Goal: Task Accomplishment & Management: Use online tool/utility

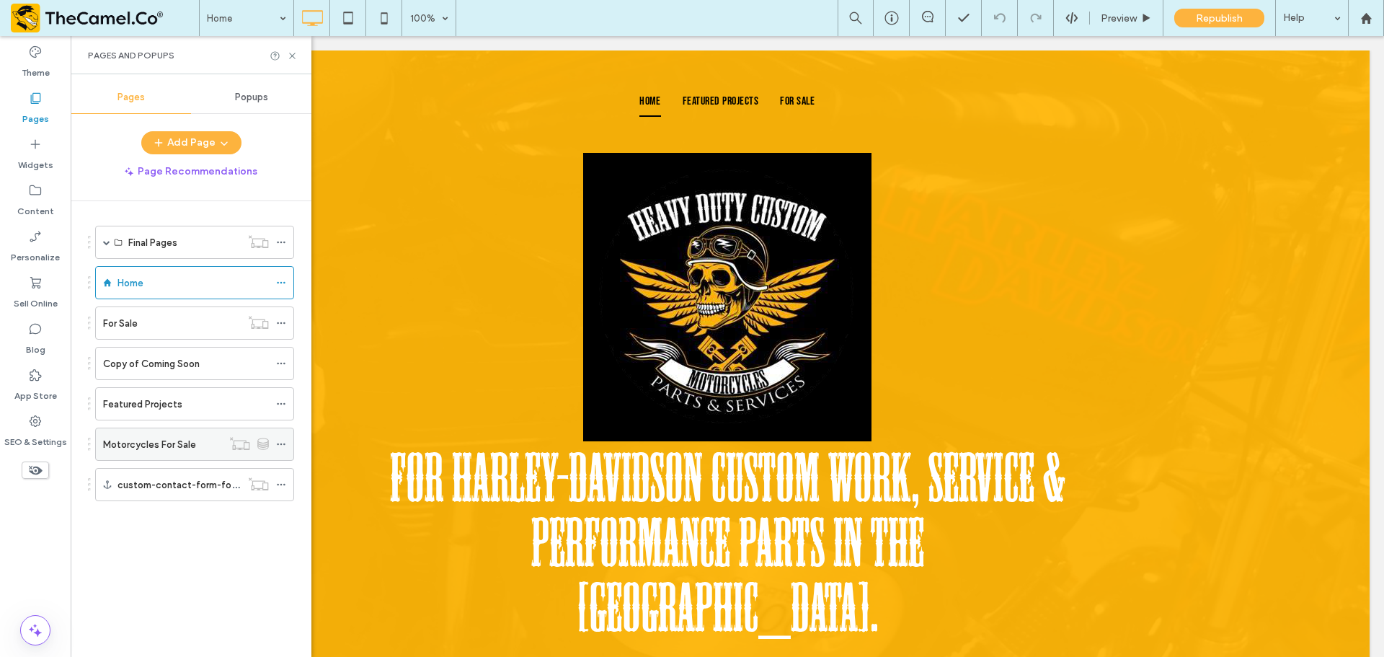
click at [181, 441] on label "Motorcycles For Sale" at bounding box center [149, 444] width 93 height 25
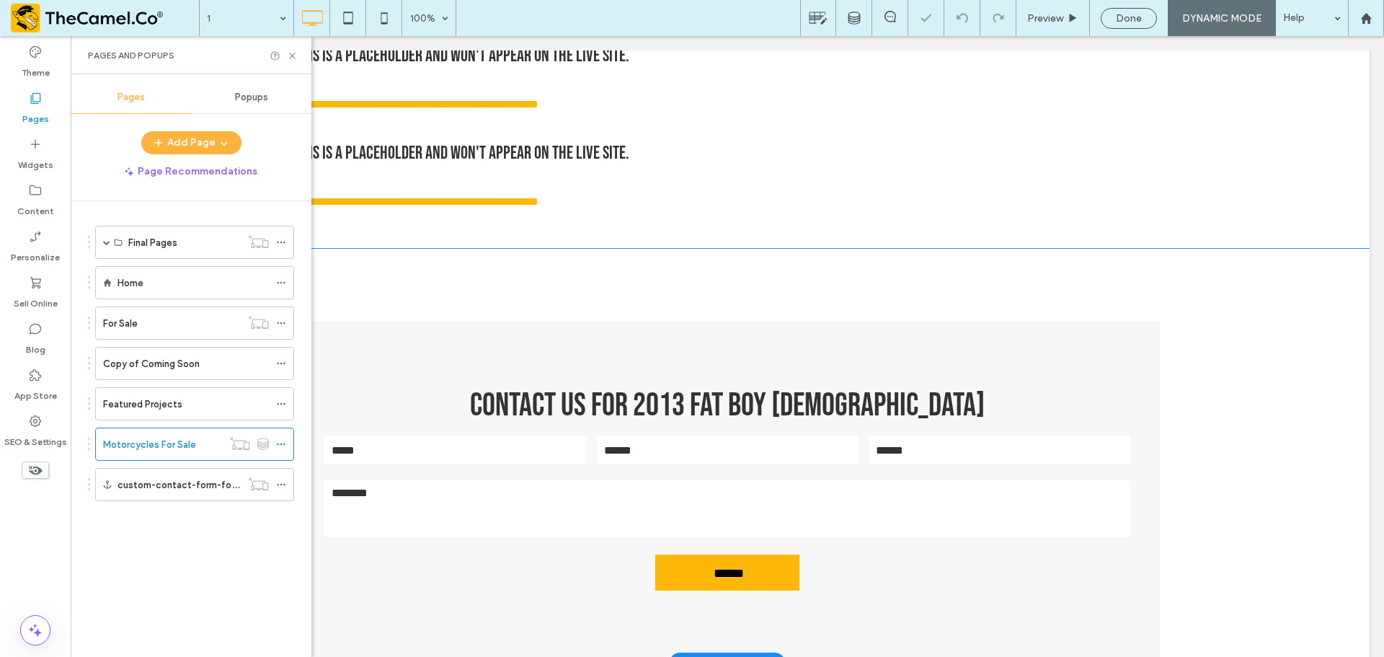
scroll to position [1298, 0]
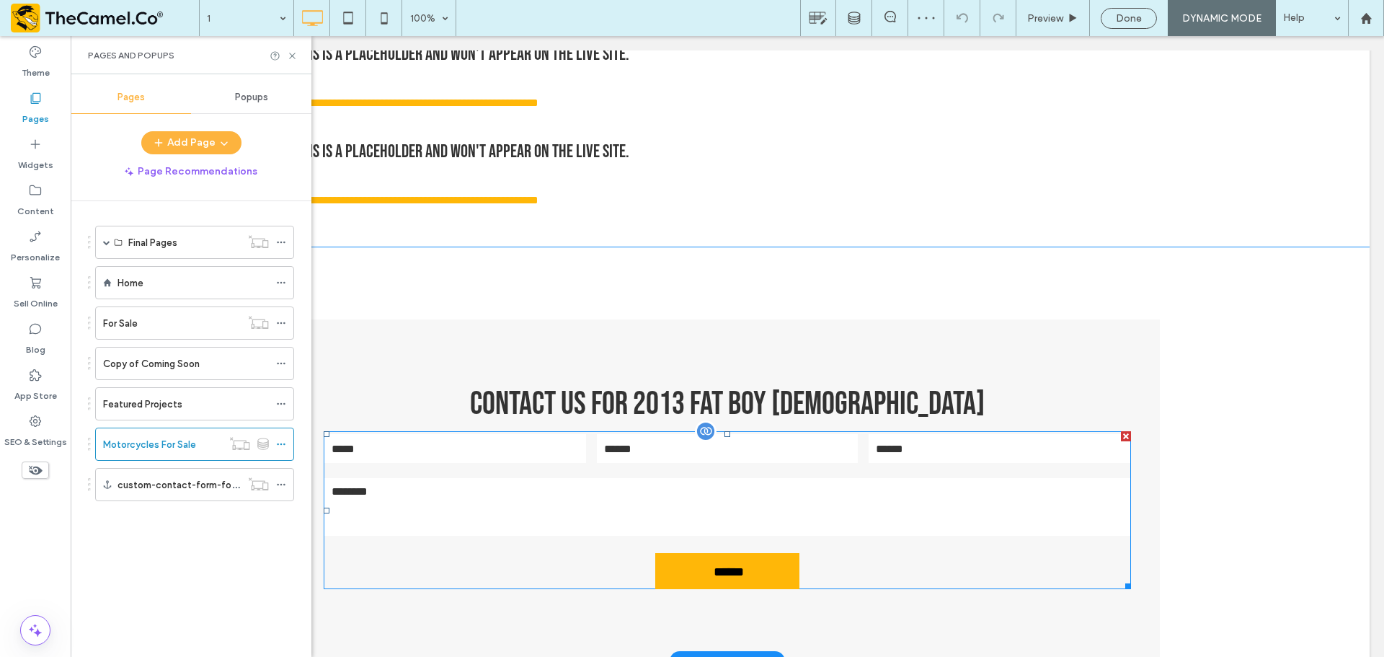
click at [576, 454] on input "text" at bounding box center [455, 448] width 262 height 29
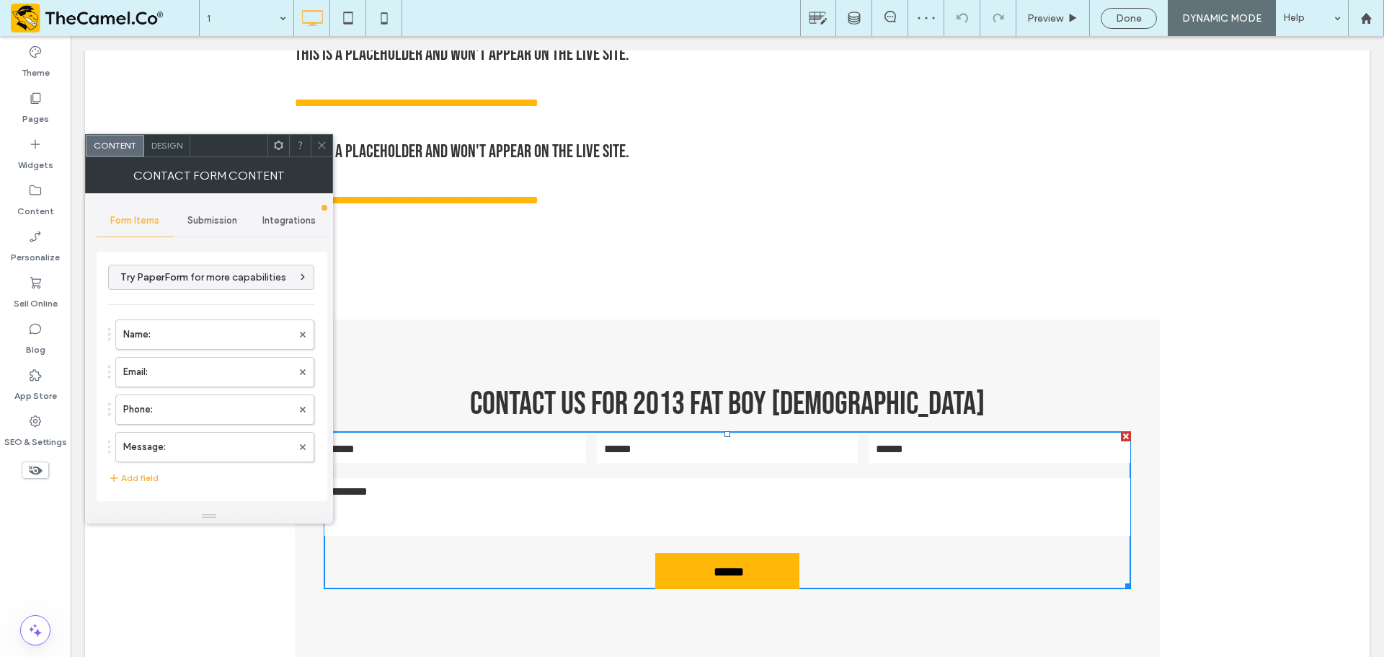
click at [213, 215] on span "Submission" at bounding box center [212, 221] width 50 height 12
click at [206, 284] on label "New submission notification" at bounding box center [212, 288] width 193 height 29
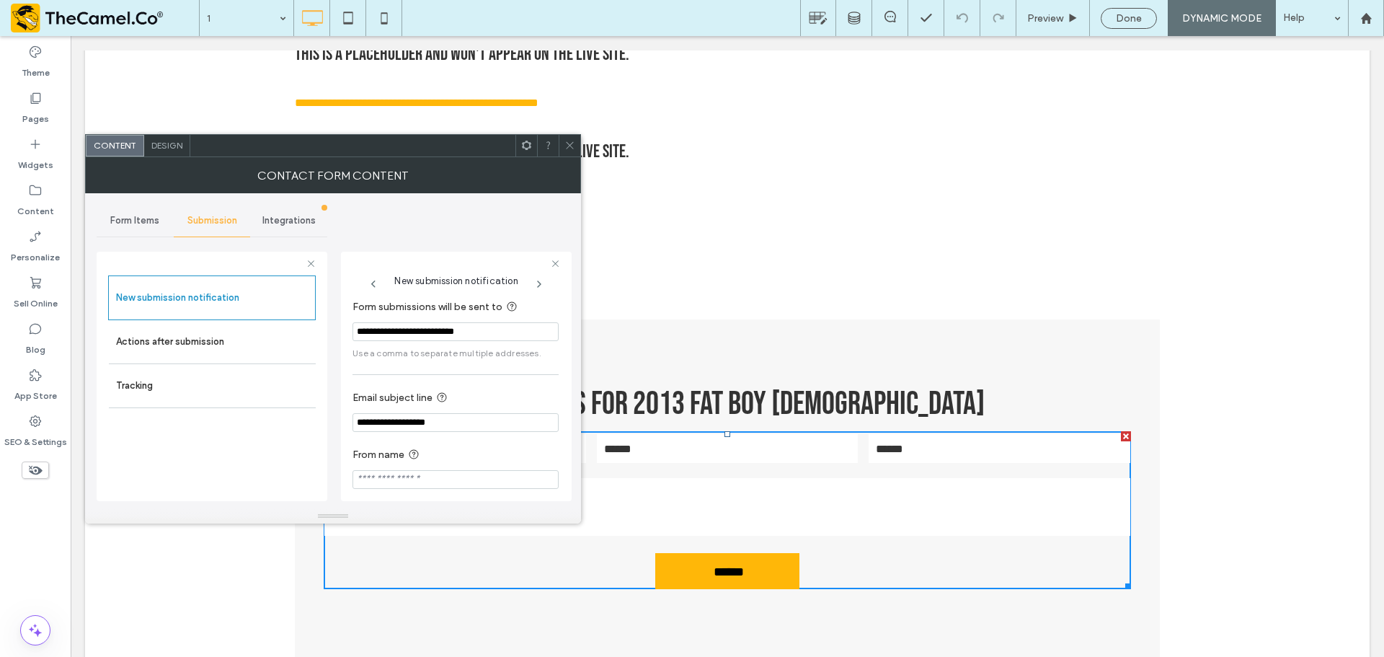
scroll to position [75, 0]
click at [469, 411] on input "**********" at bounding box center [456, 413] width 206 height 19
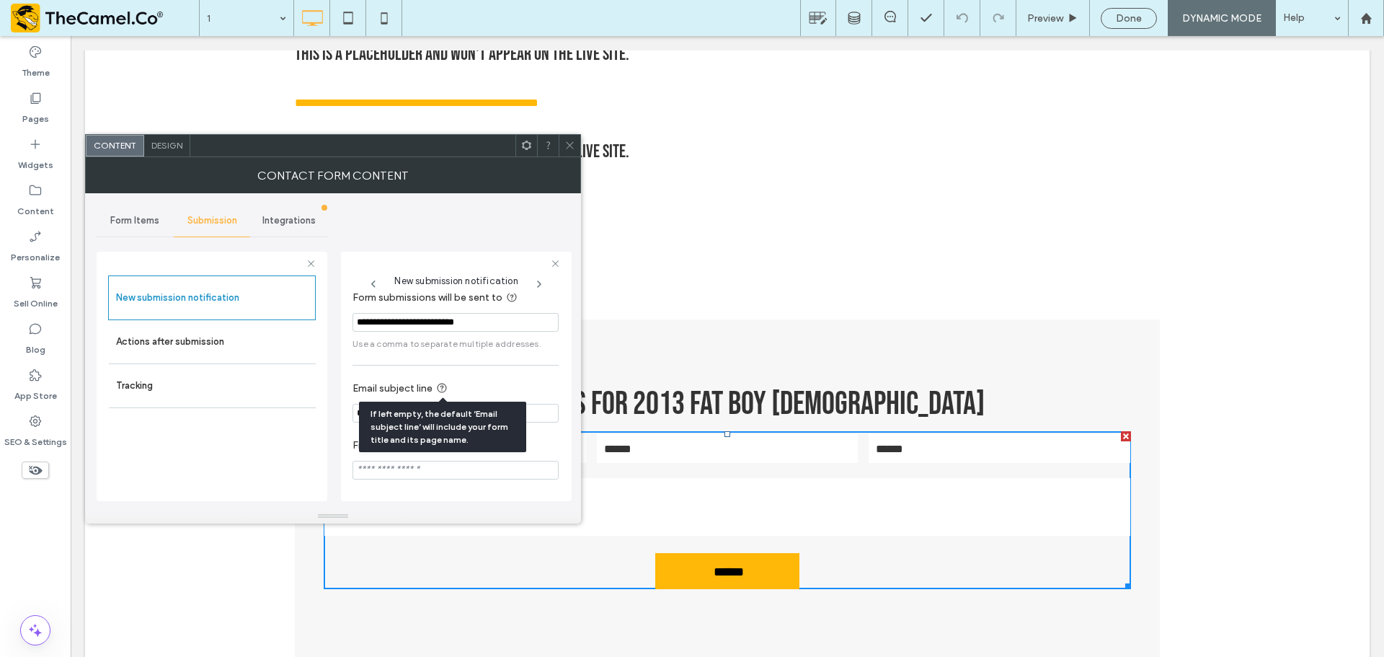
click at [534, 415] on input "**********" at bounding box center [456, 413] width 206 height 19
type input "**********"
click at [571, 145] on icon at bounding box center [570, 145] width 11 height 11
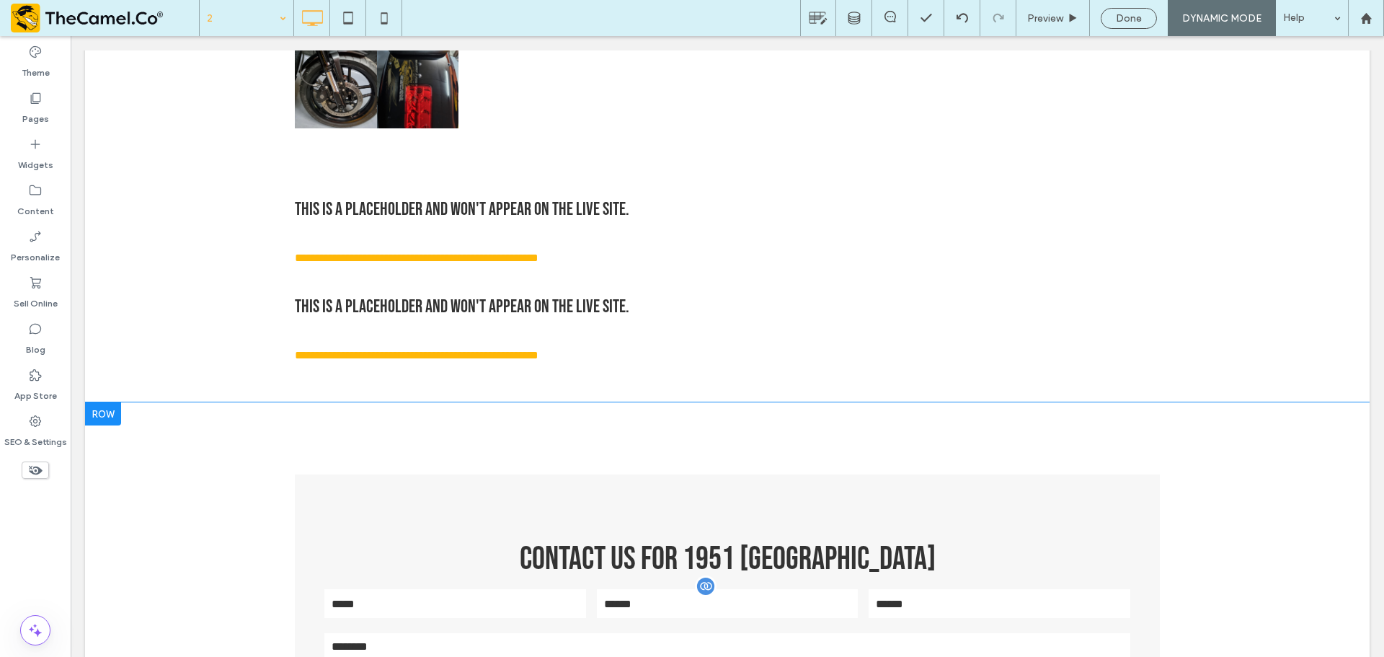
scroll to position [1298, 0]
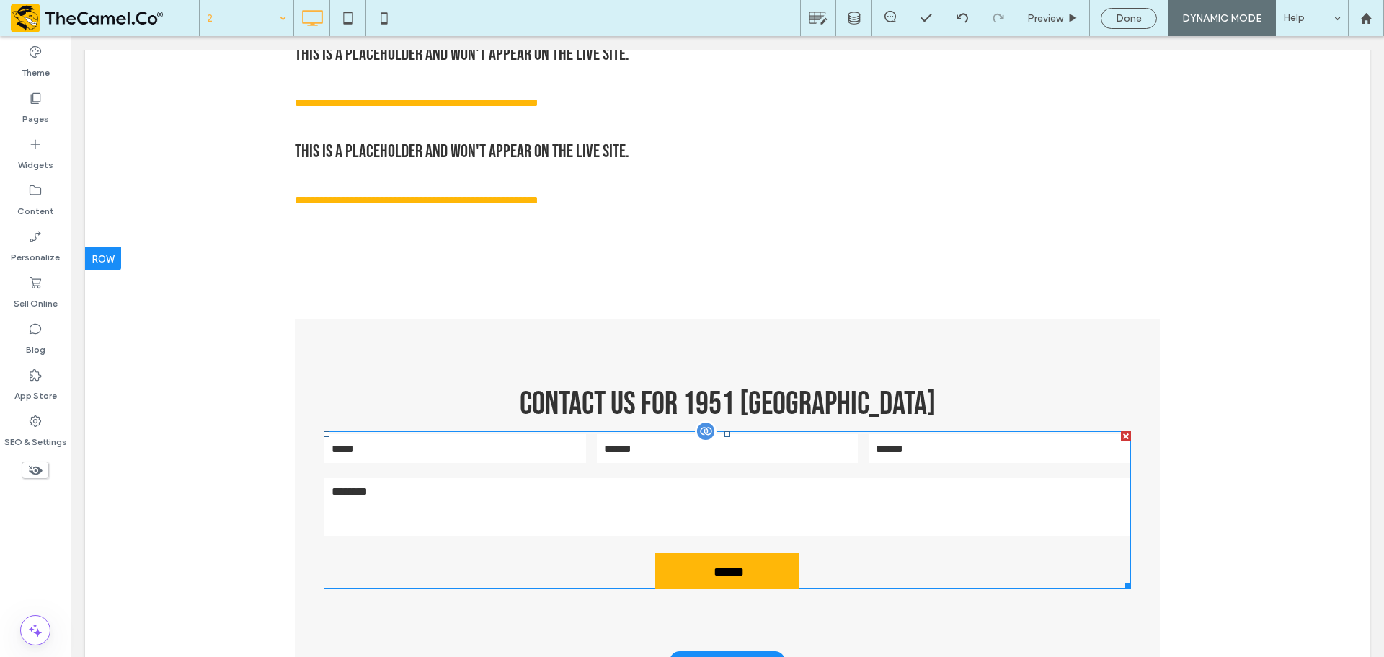
click at [481, 490] on textarea at bounding box center [727, 507] width 806 height 58
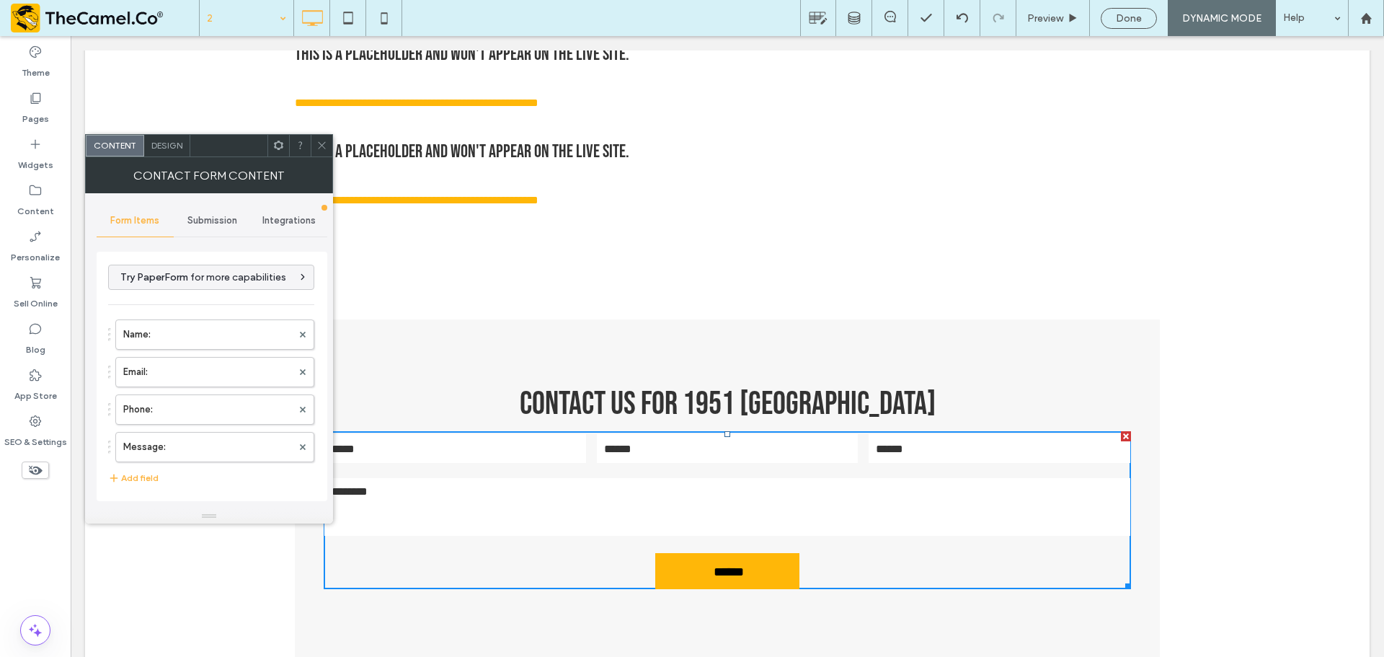
click at [216, 216] on span "Submission" at bounding box center [212, 221] width 50 height 12
click at [211, 291] on label "New submission notification" at bounding box center [212, 288] width 193 height 29
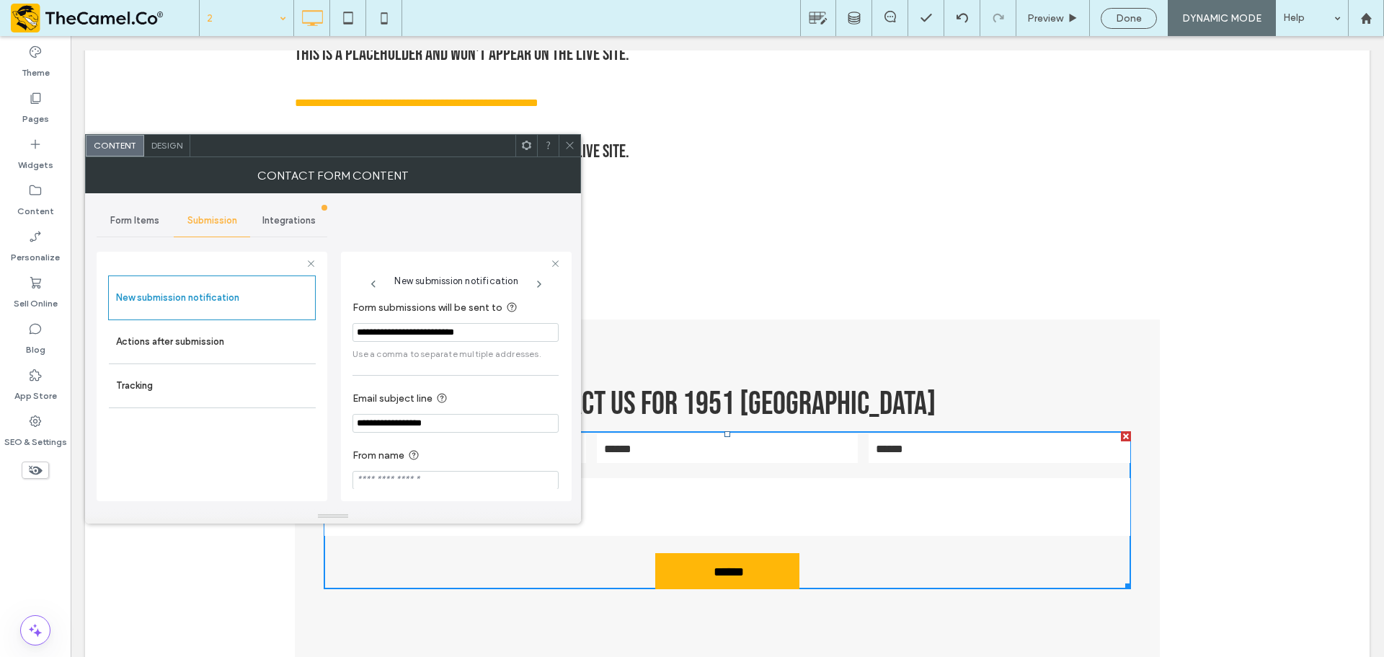
scroll to position [75, 0]
click at [575, 141] on icon at bounding box center [570, 145] width 11 height 11
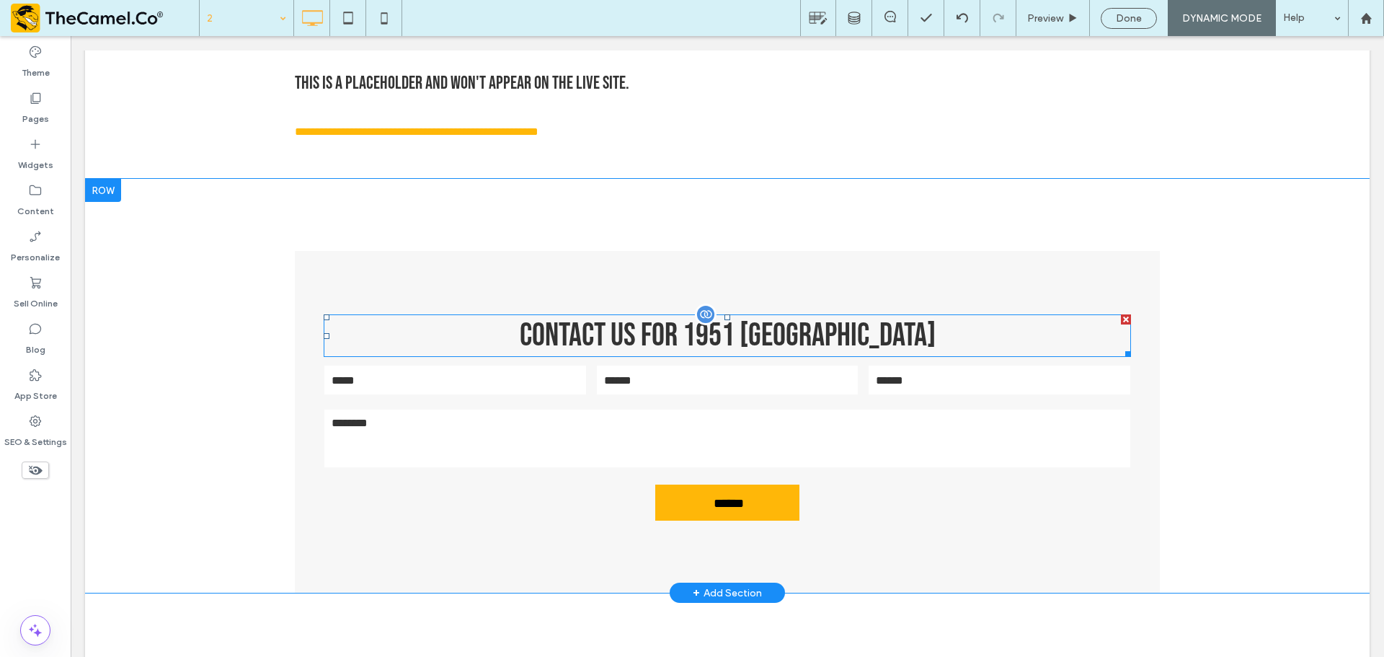
scroll to position [1370, 0]
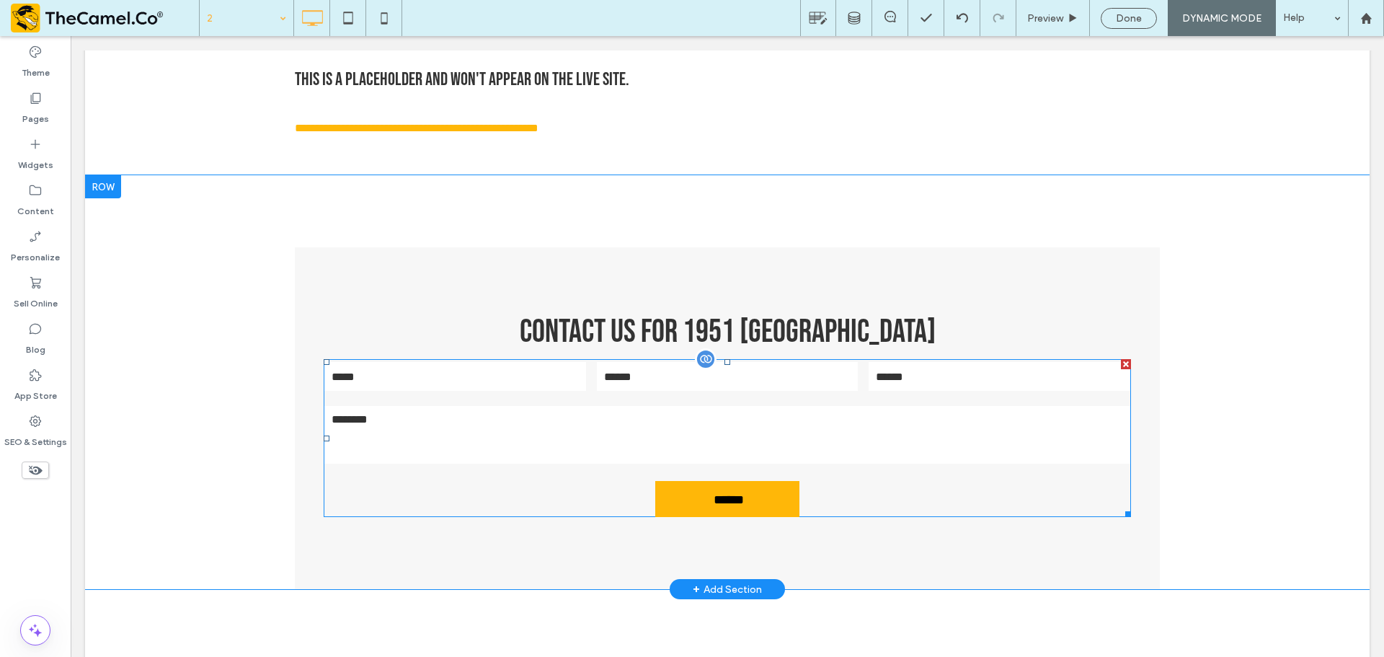
click at [648, 420] on textarea at bounding box center [727, 435] width 806 height 58
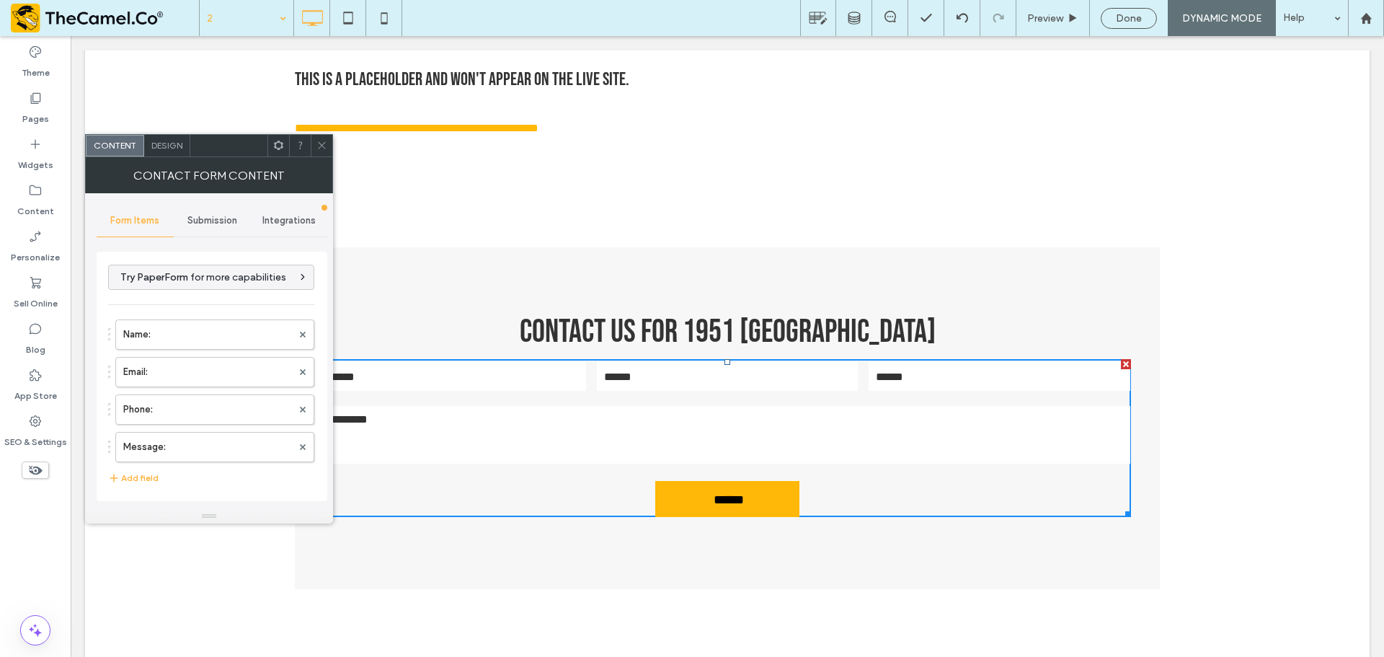
click at [213, 212] on div "Submission" at bounding box center [212, 221] width 77 height 32
click at [214, 288] on label "New submission notification" at bounding box center [212, 288] width 193 height 29
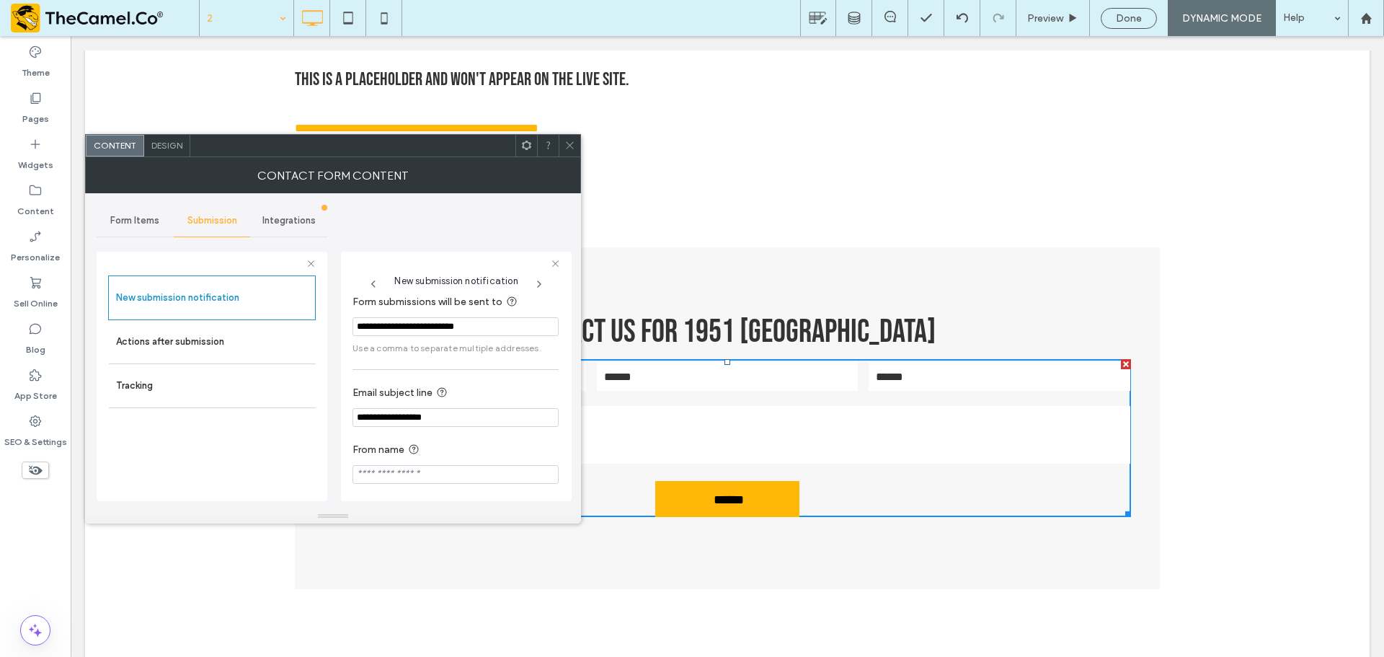
scroll to position [75, 0]
click at [453, 419] on input "**********" at bounding box center [456, 413] width 206 height 19
click at [570, 147] on icon at bounding box center [570, 145] width 11 height 11
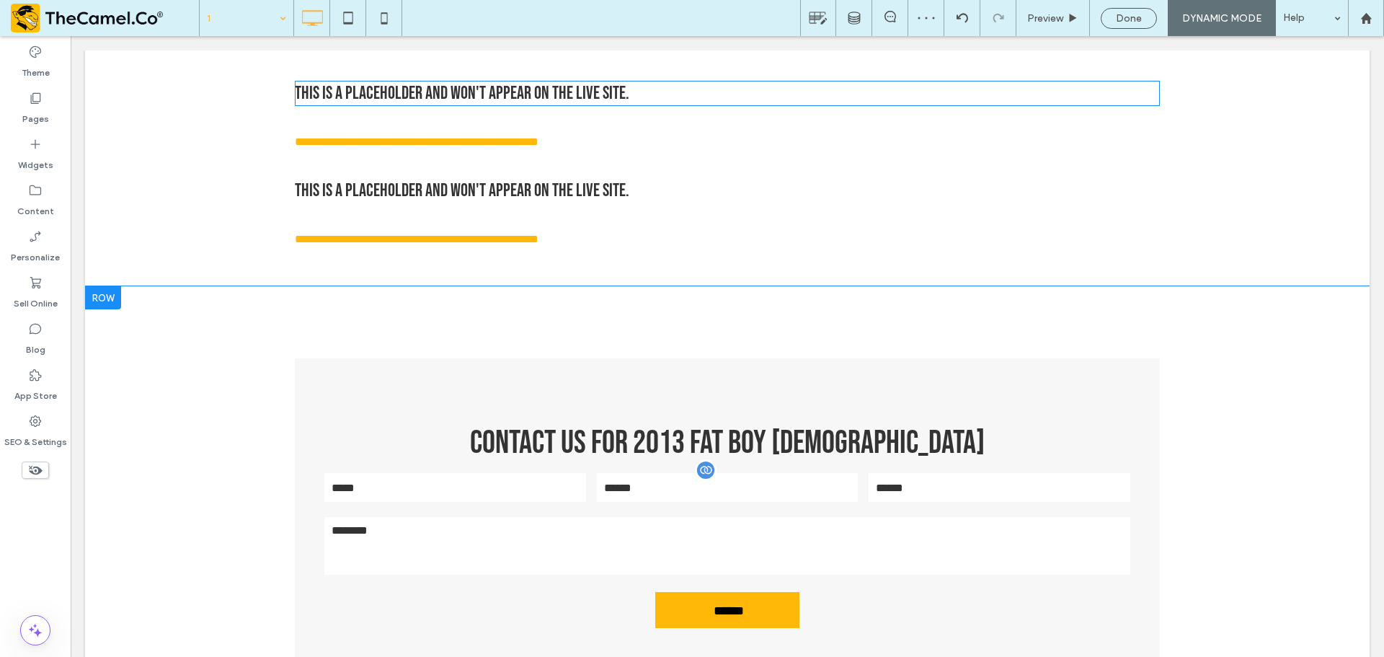
scroll to position [1370, 0]
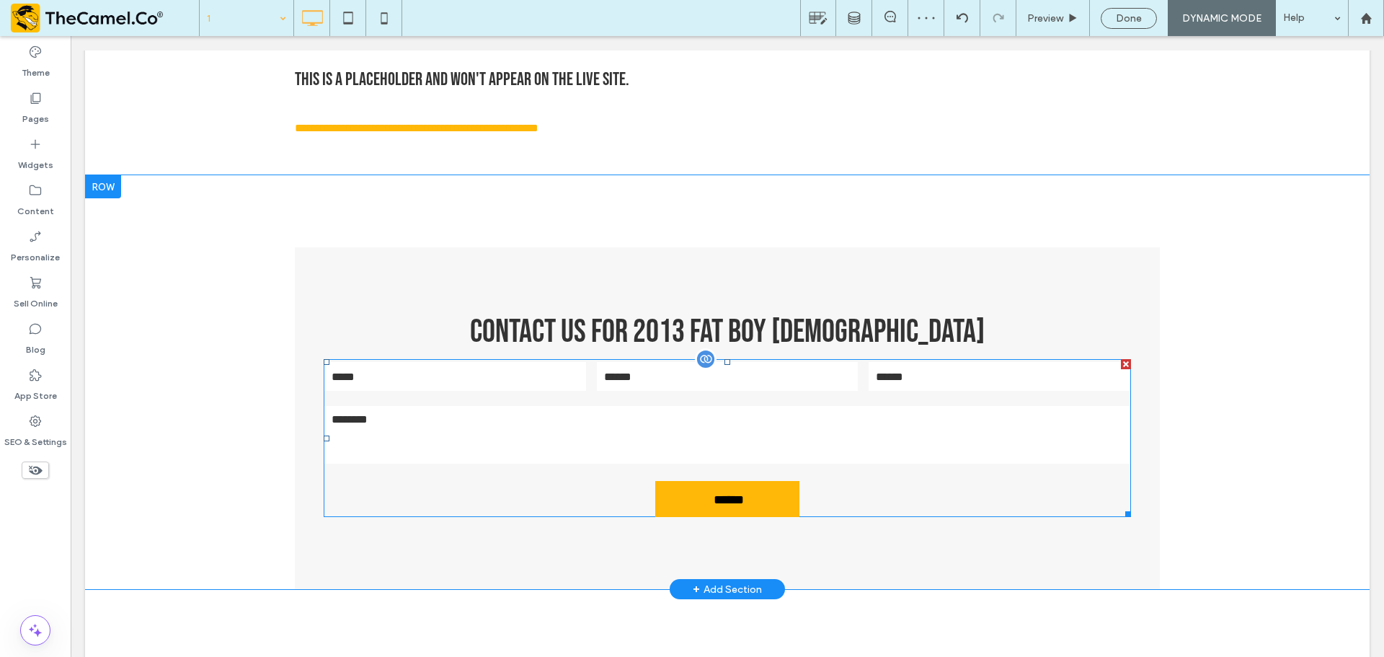
click at [661, 391] on input "email" at bounding box center [728, 376] width 262 height 29
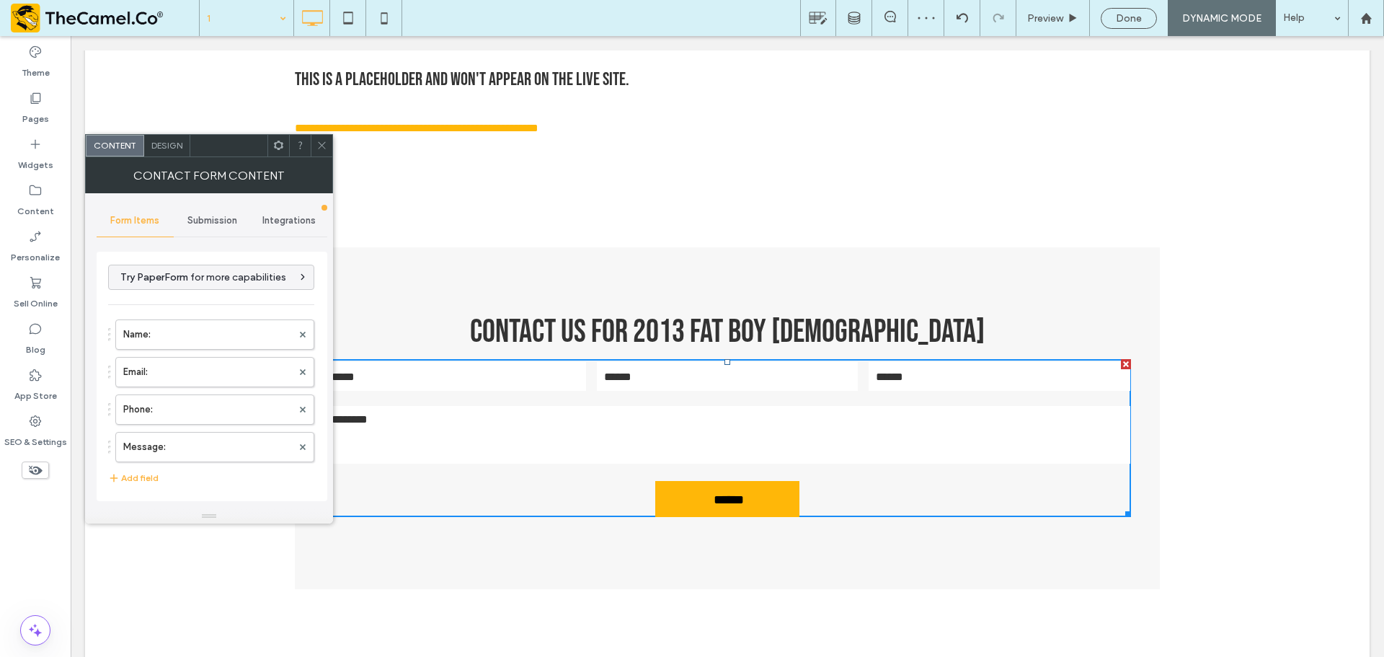
click at [195, 221] on span "Submission" at bounding box center [212, 221] width 50 height 12
click at [216, 290] on label "New submission notification" at bounding box center [212, 288] width 193 height 29
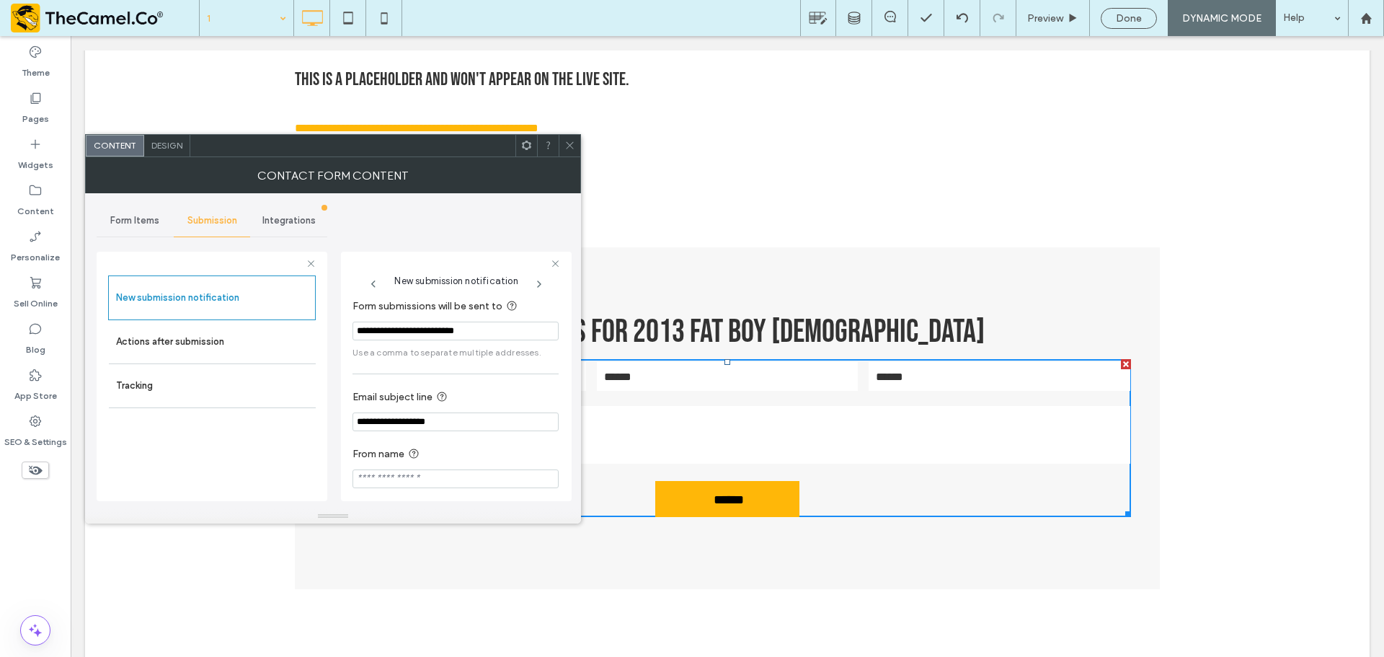
scroll to position [75, 0]
click at [453, 415] on input "**********" at bounding box center [456, 413] width 206 height 19
type input "**********"
click at [568, 147] on use at bounding box center [569, 145] width 7 height 7
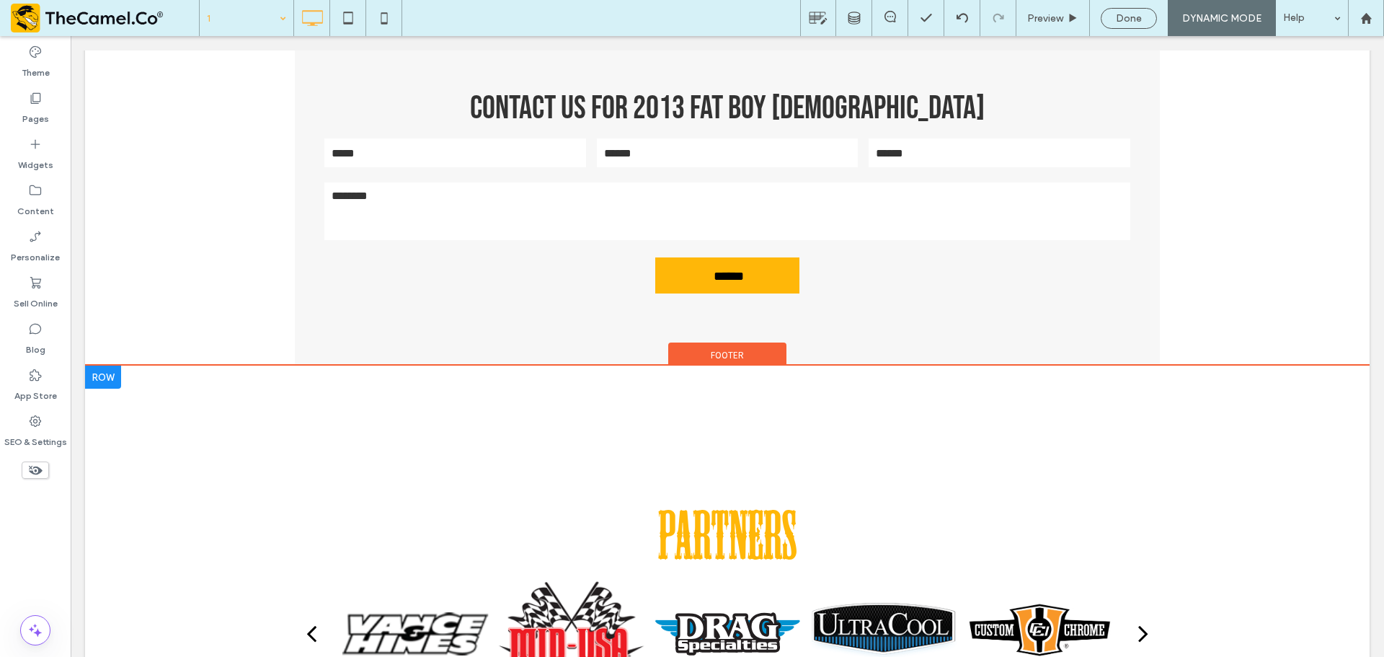
scroll to position [1442, 0]
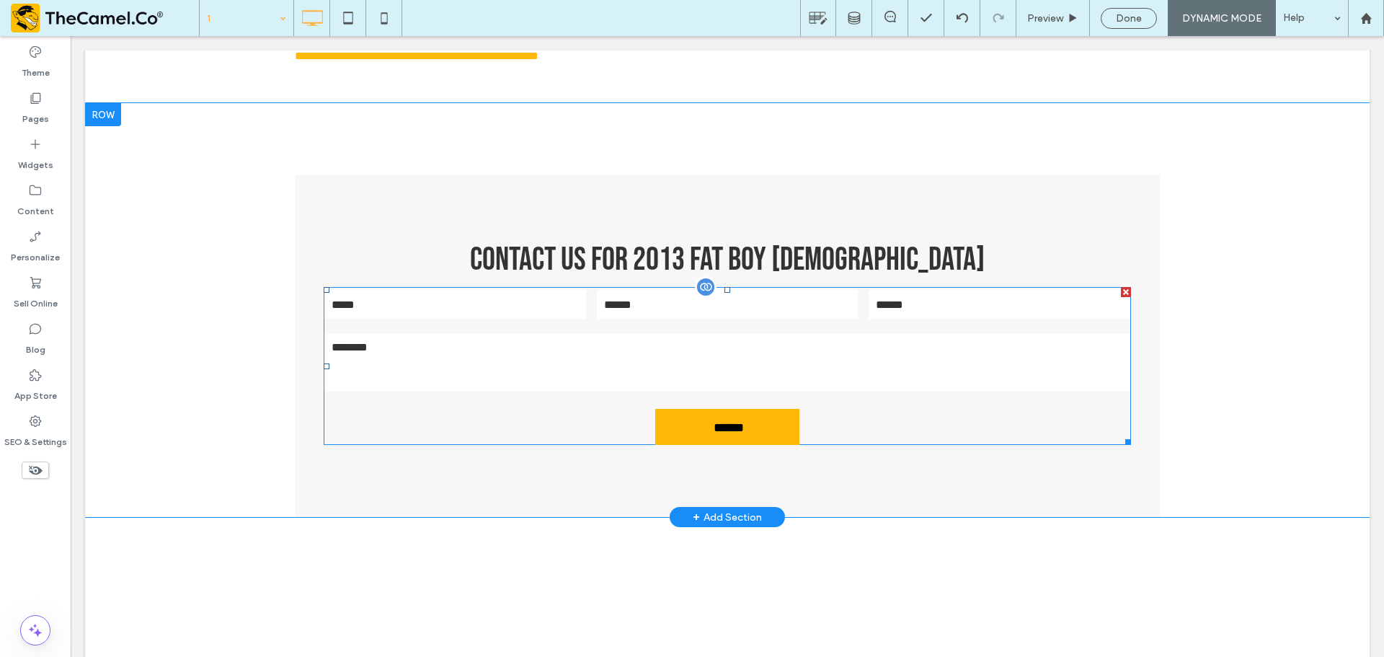
click at [543, 392] on textarea at bounding box center [727, 363] width 806 height 58
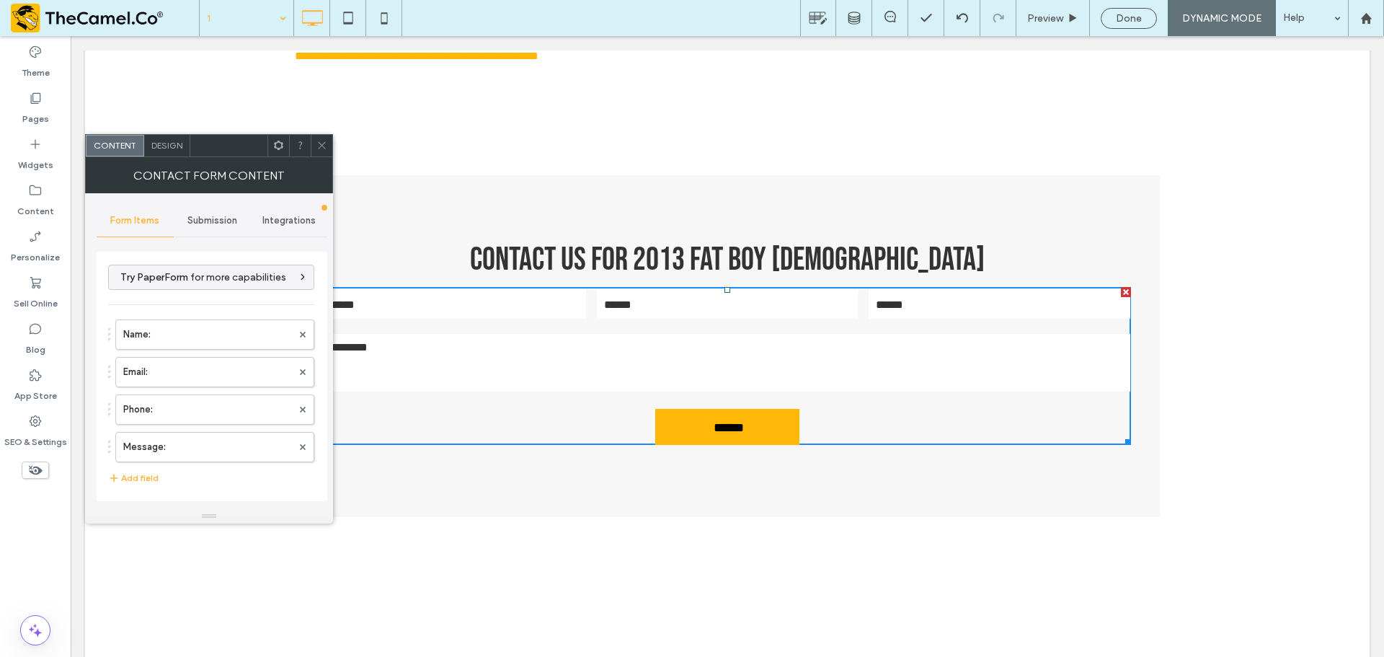
click at [319, 141] on icon at bounding box center [322, 145] width 11 height 11
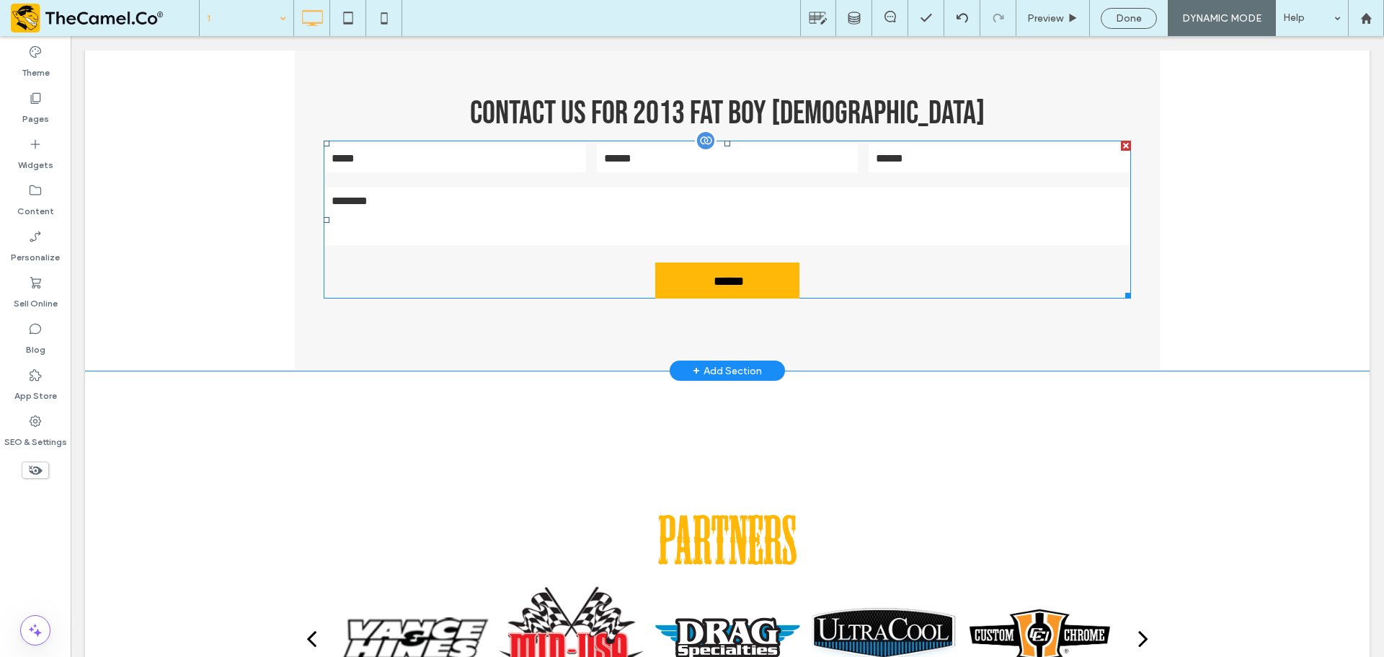
scroll to position [1586, 0]
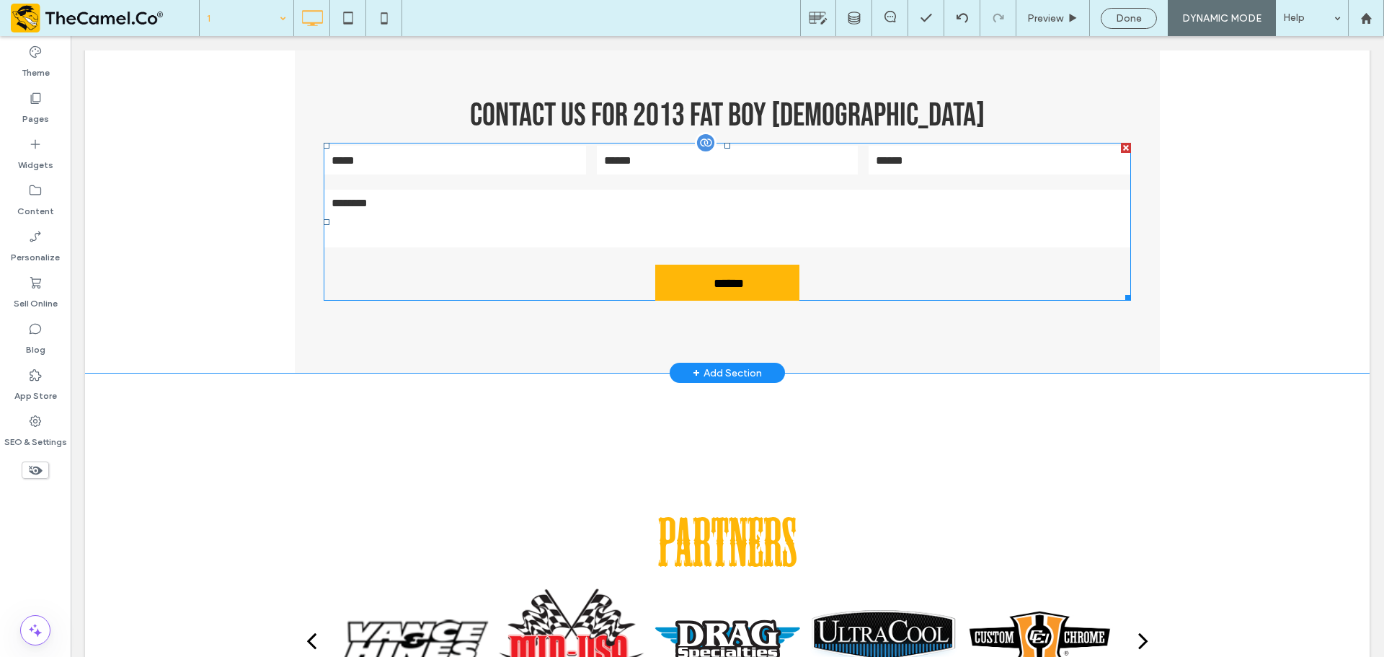
click at [777, 215] on textarea at bounding box center [727, 219] width 806 height 58
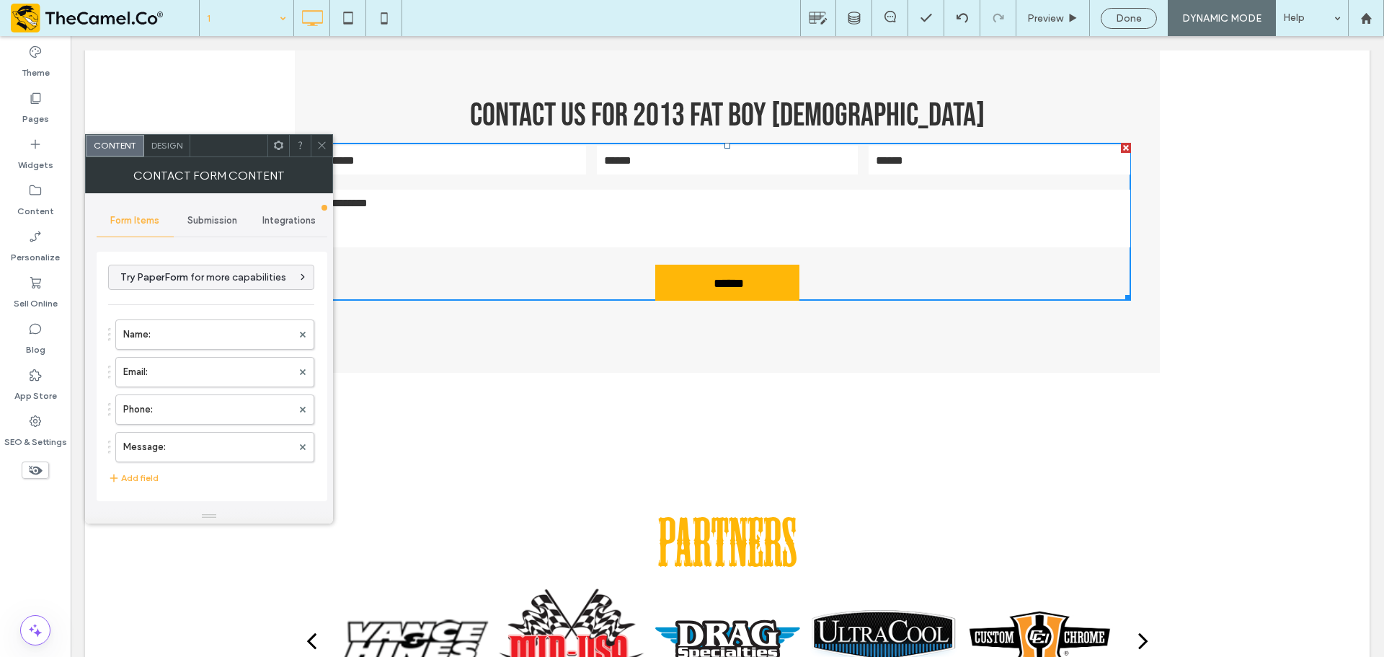
click at [211, 221] on span "Submission" at bounding box center [212, 221] width 50 height 12
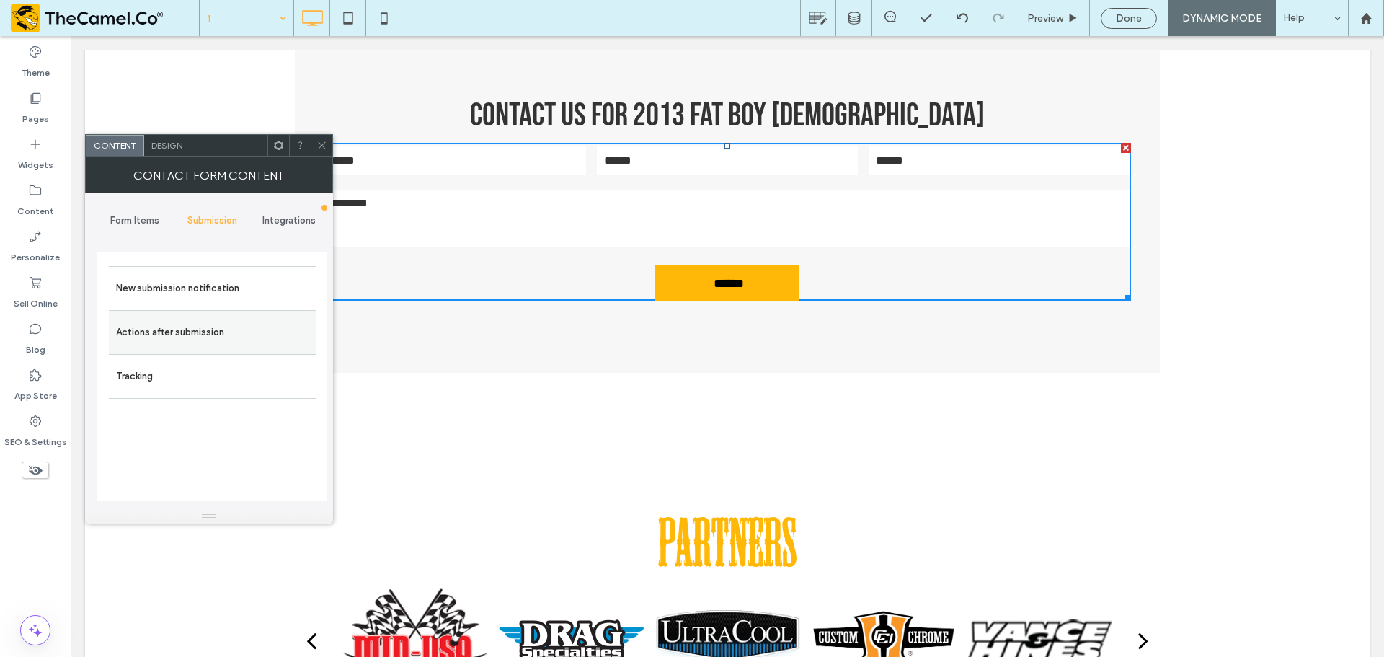
click at [163, 333] on label "Actions after submission" at bounding box center [212, 332] width 193 height 29
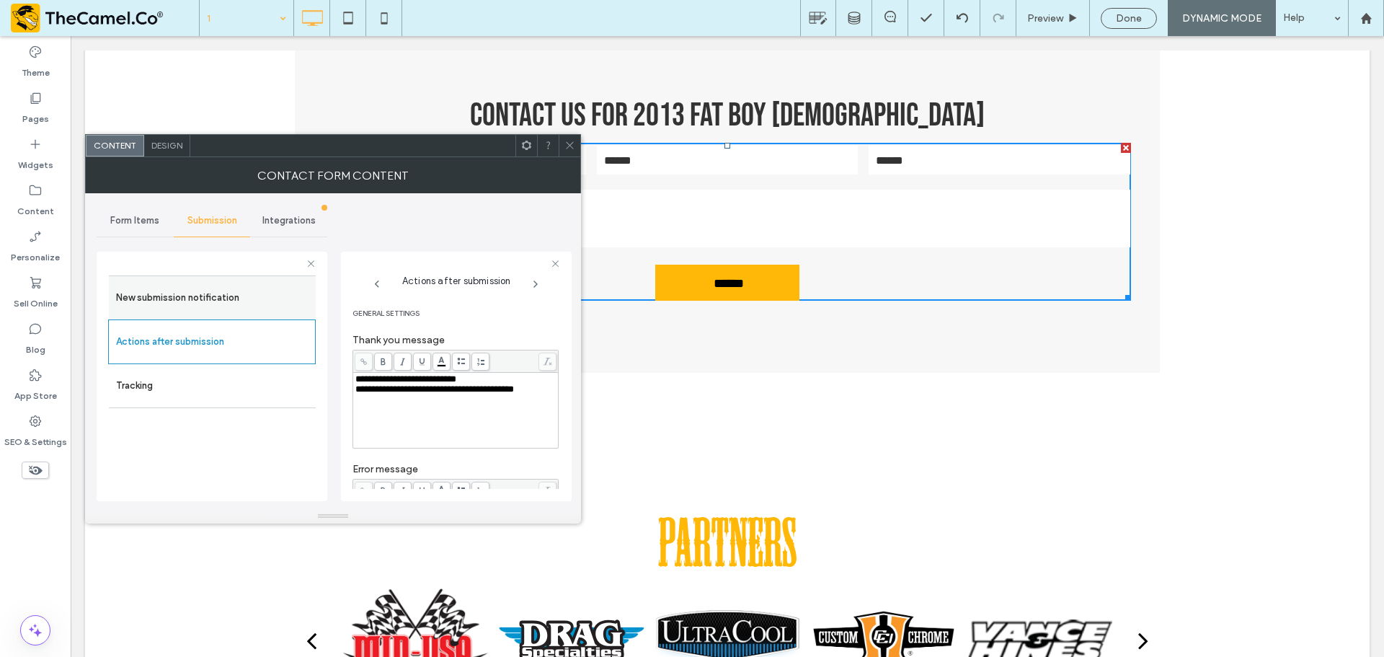
click at [187, 286] on label "New submission notification" at bounding box center [212, 297] width 193 height 29
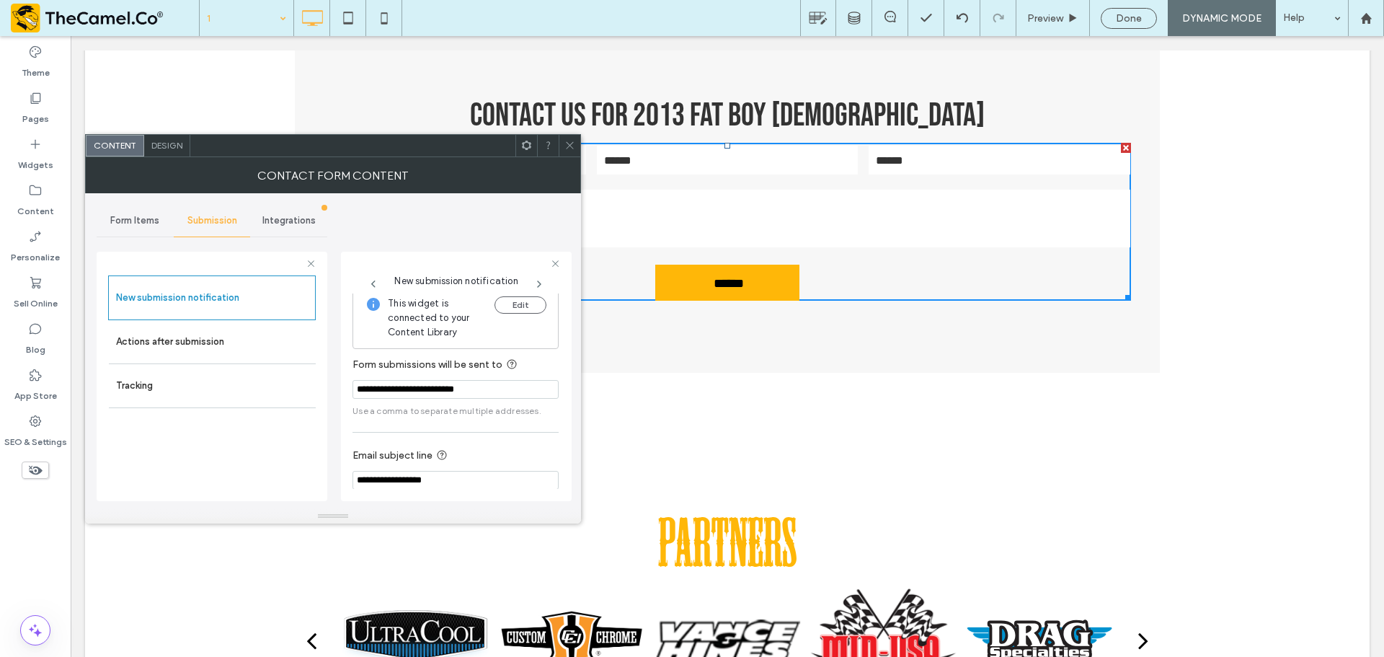
scroll to position [0, 0]
click at [527, 307] on button "Edit" at bounding box center [521, 311] width 52 height 17
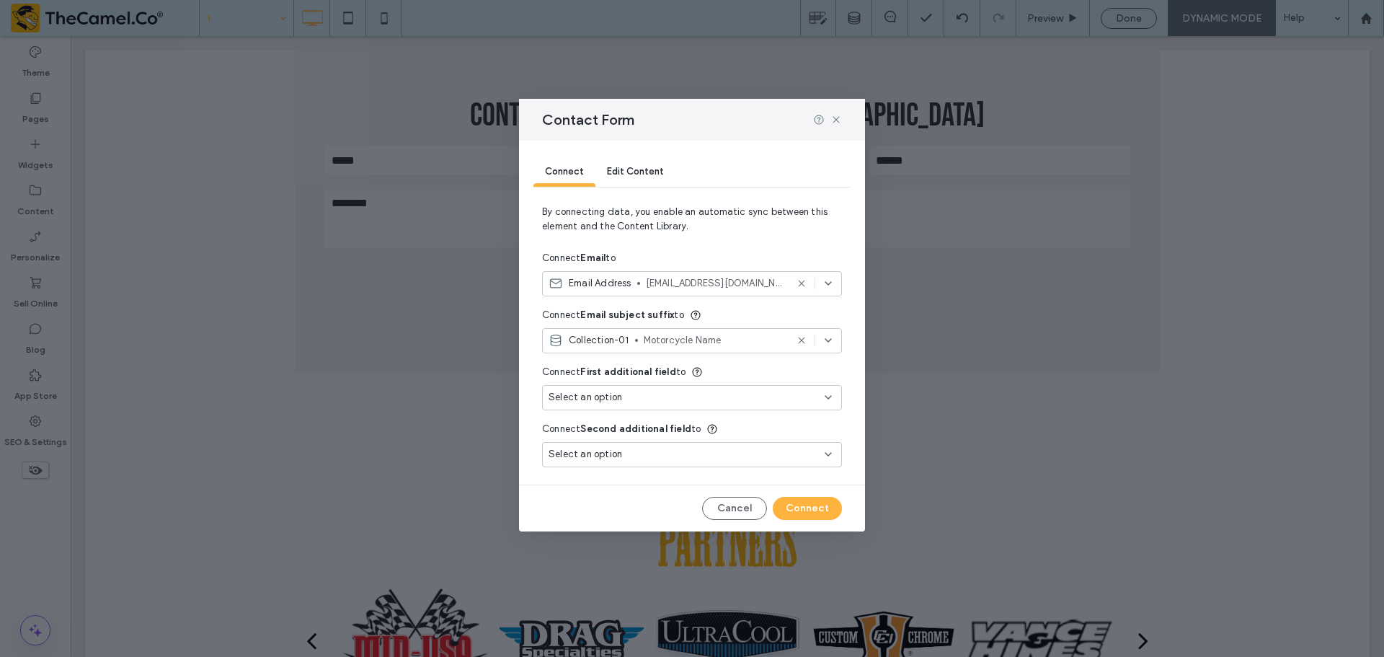
click at [645, 166] on span "Edit Content" at bounding box center [635, 171] width 57 height 11
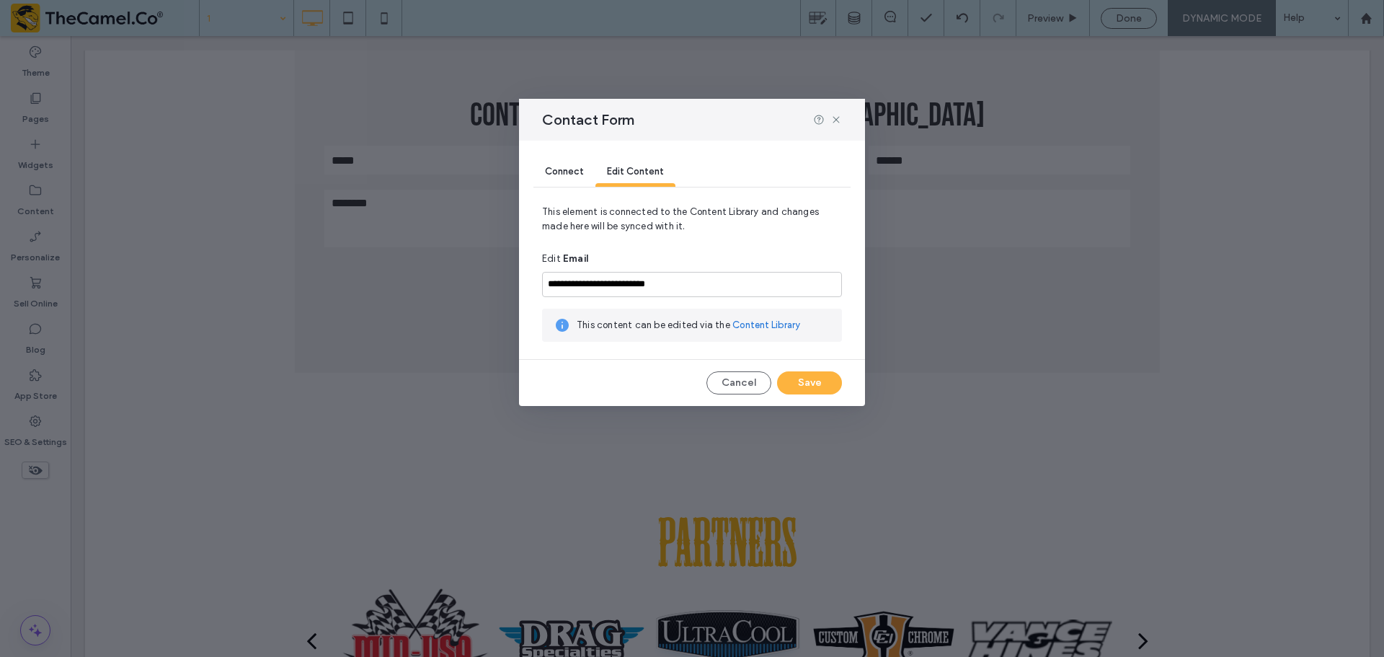
click at [557, 174] on span "Connect" at bounding box center [564, 171] width 39 height 11
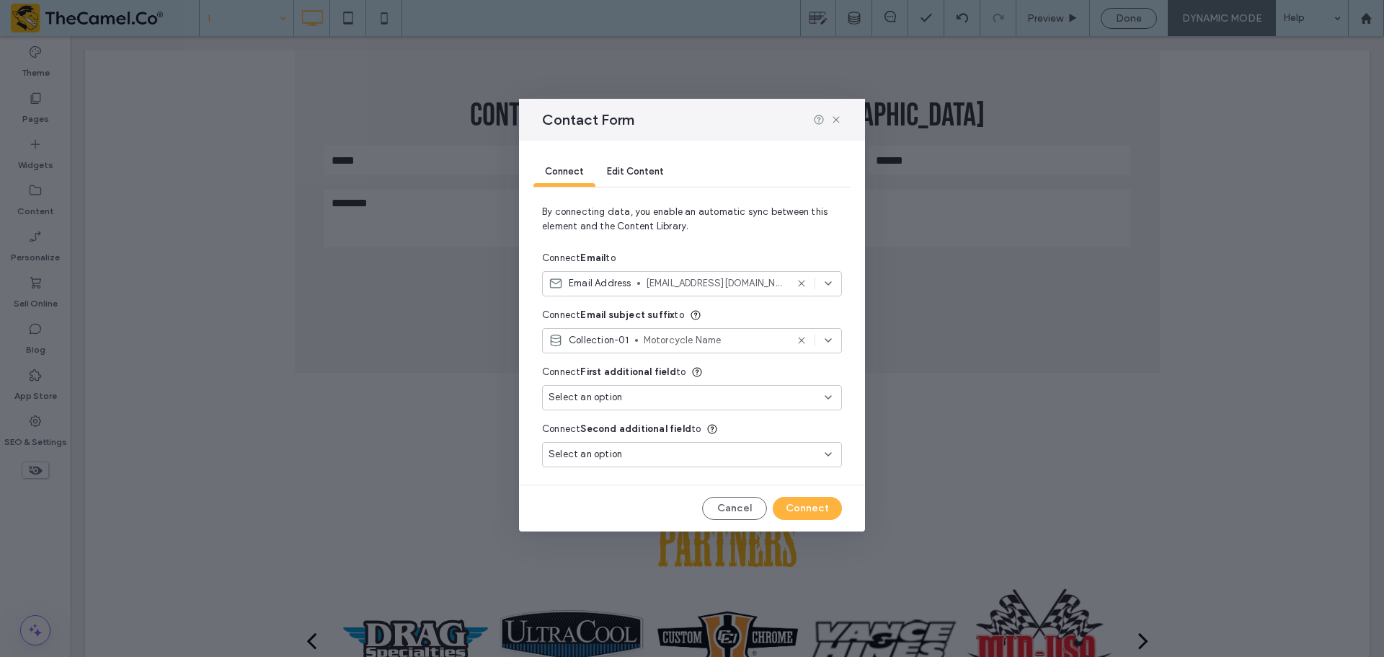
click at [702, 343] on span "Motorcycle Name" at bounding box center [715, 340] width 142 height 14
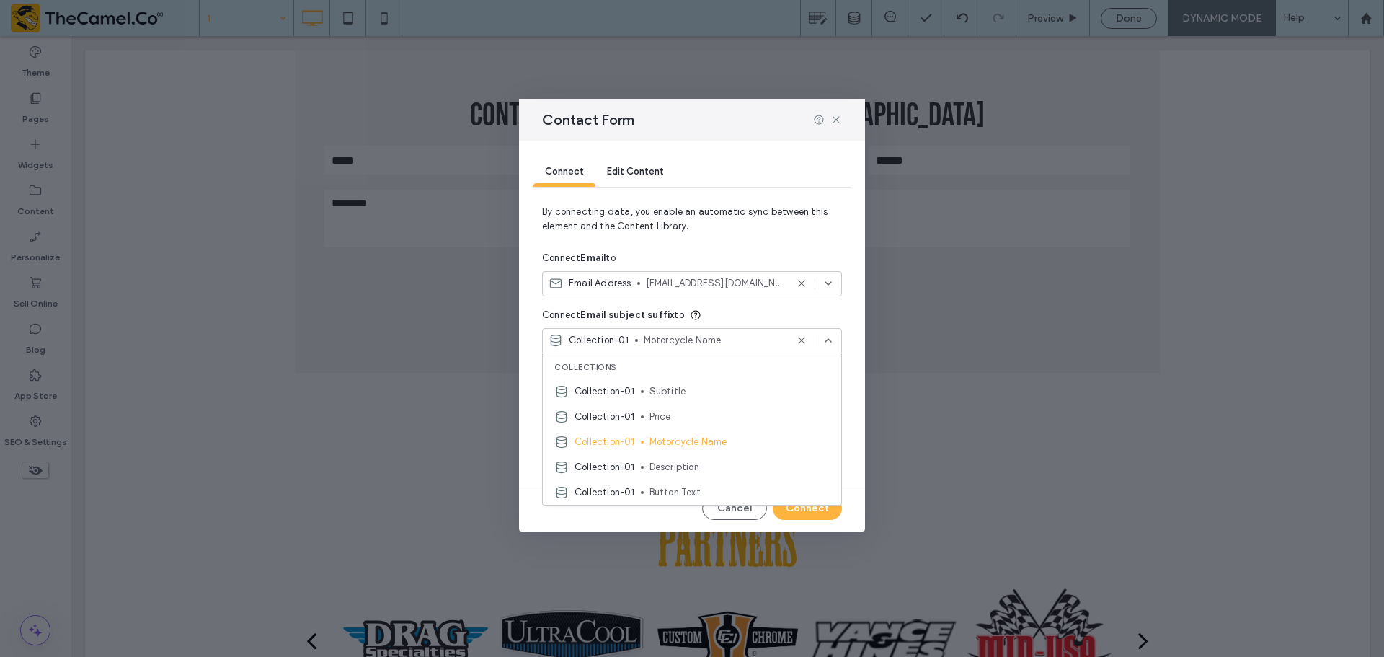
click at [979, 434] on div "Contact Form Connect Edit Content By connecting data, you enable an automatic s…" at bounding box center [692, 328] width 1384 height 657
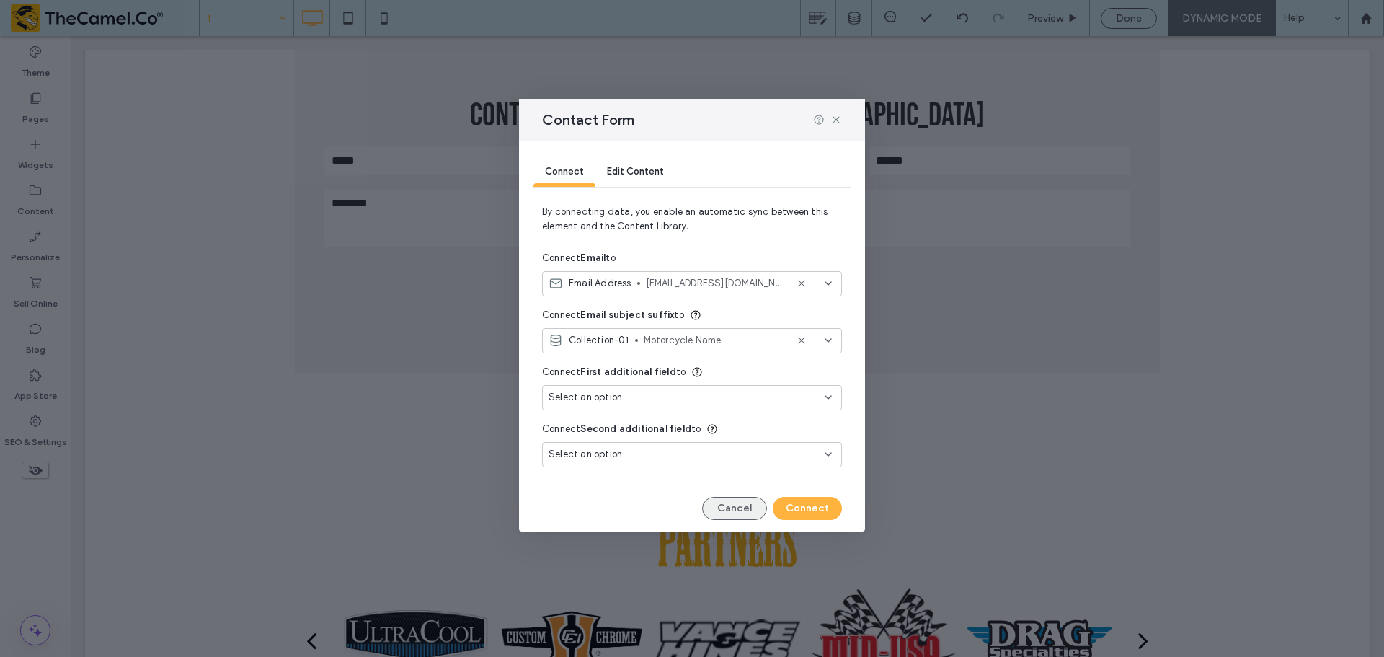
click at [725, 508] on button "Cancel" at bounding box center [734, 508] width 65 height 23
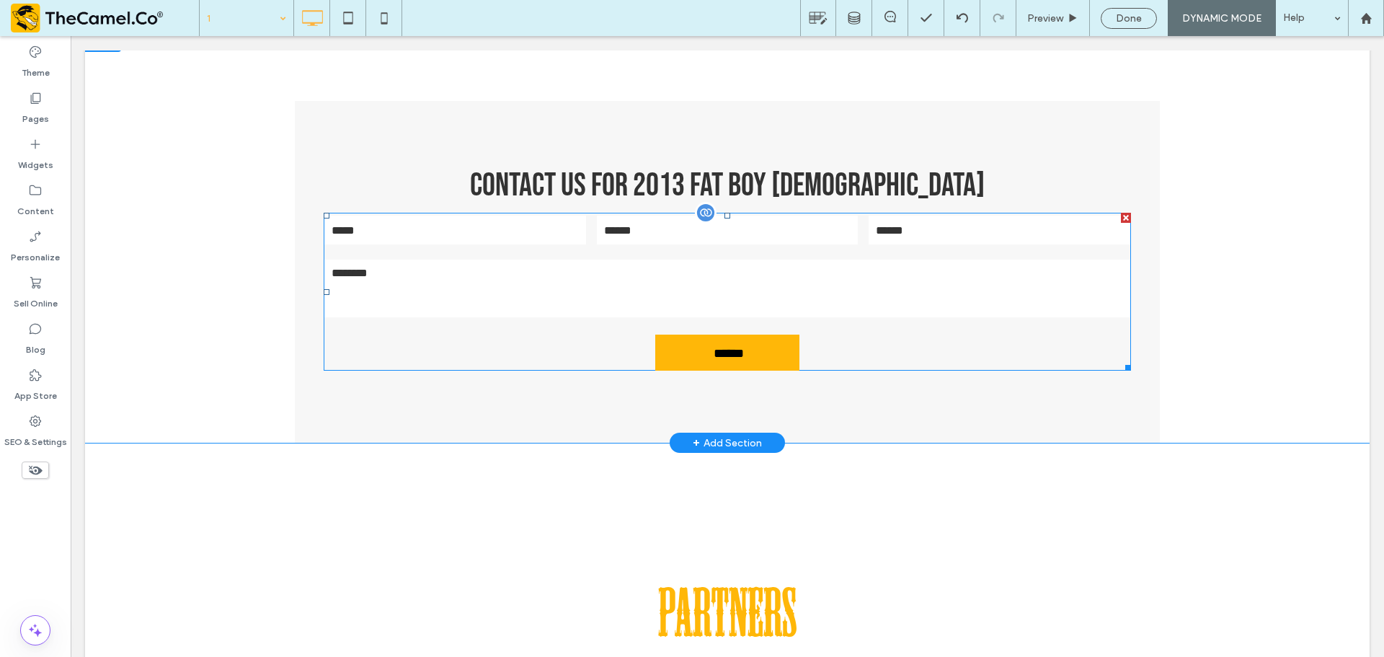
scroll to position [1514, 0]
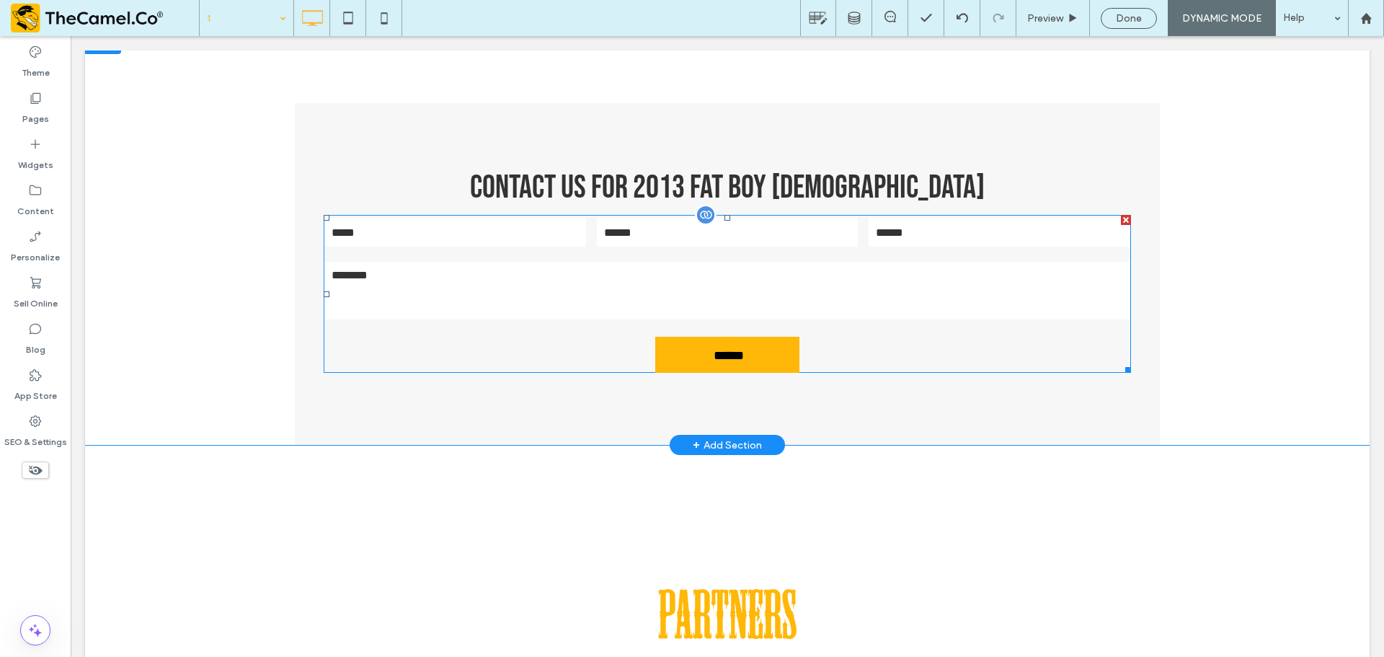
click at [779, 304] on textarea at bounding box center [727, 291] width 806 height 58
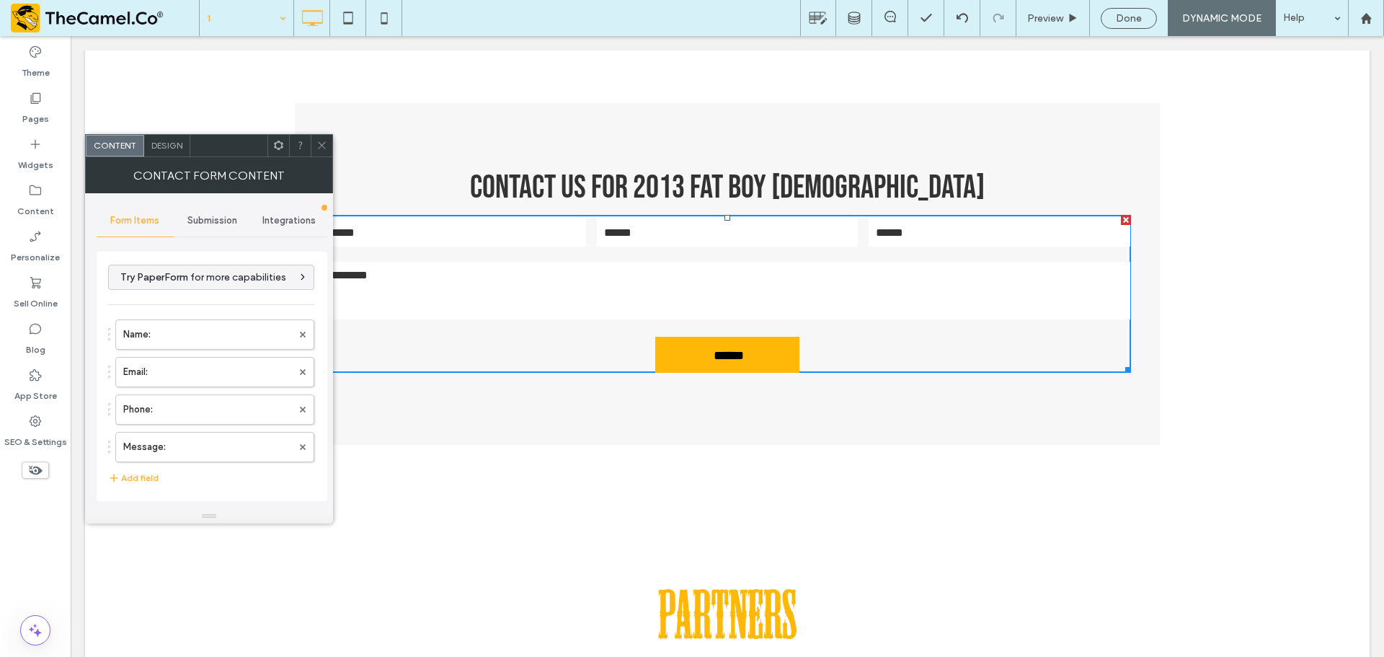
click at [202, 220] on span "Submission" at bounding box center [212, 221] width 50 height 12
click at [234, 266] on div "New submission notification" at bounding box center [212, 288] width 207 height 44
click at [237, 279] on label "New submission notification" at bounding box center [212, 288] width 193 height 29
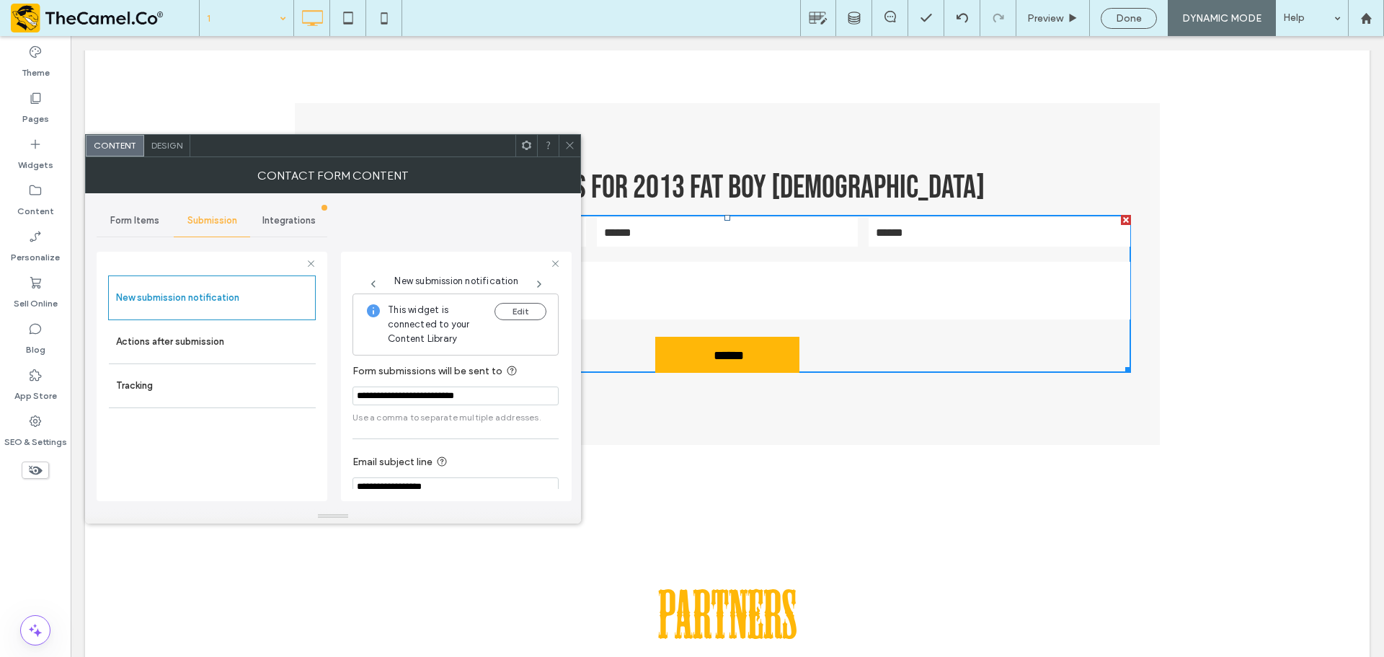
drag, startPoint x: 563, startPoint y: 146, endPoint x: 578, endPoint y: 210, distance: 65.9
click at [564, 146] on div at bounding box center [570, 146] width 22 height 22
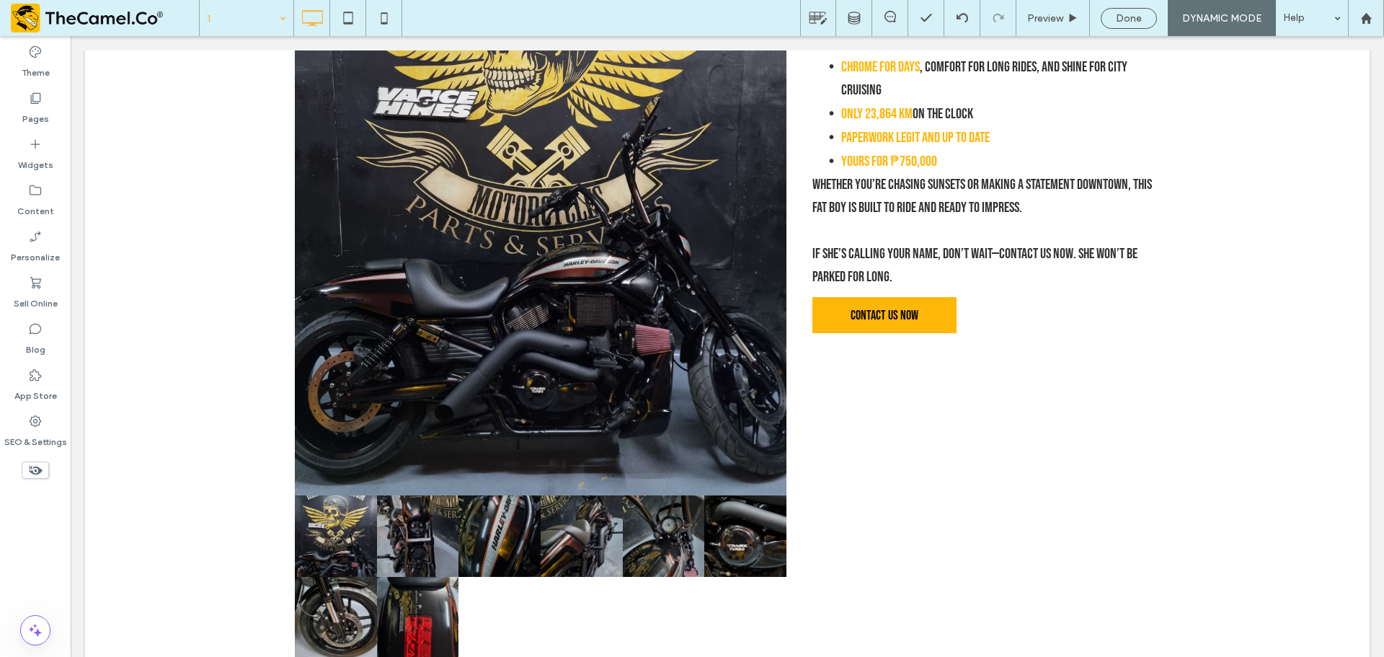
scroll to position [1010, 0]
